Goal: Obtain resource: Obtain resource

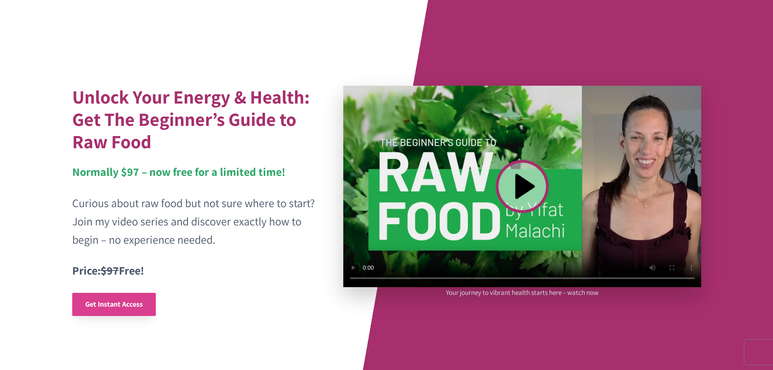
click at [136, 307] on span "Get Instant Access" at bounding box center [114, 303] width 58 height 9
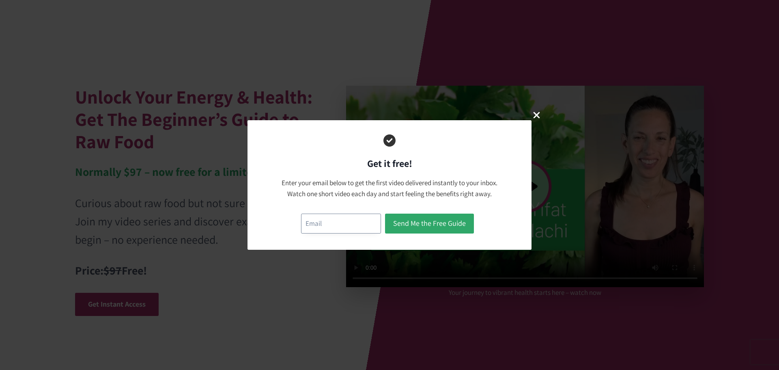
click at [364, 221] on input "email" at bounding box center [341, 224] width 80 height 20
type input "patricia.leers@gmail.com"
click at [422, 222] on button "Send Me the Free Guide" at bounding box center [429, 224] width 89 height 20
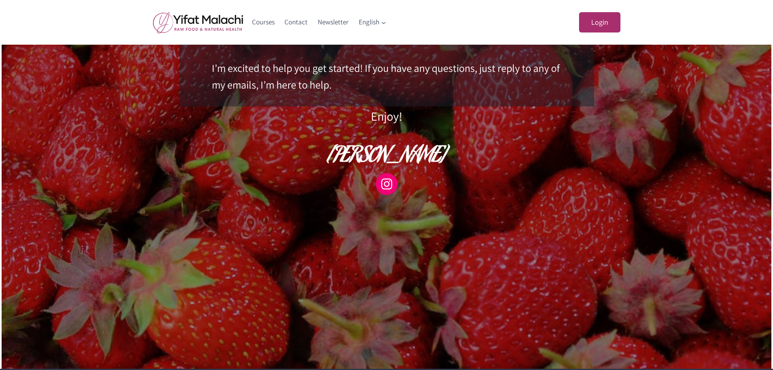
scroll to position [365, 0]
